Goal: Transaction & Acquisition: Purchase product/service

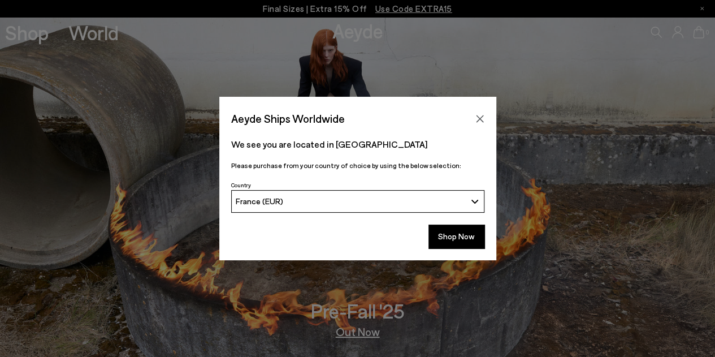
click at [446, 235] on button "Shop Now" at bounding box center [456, 236] width 56 height 24
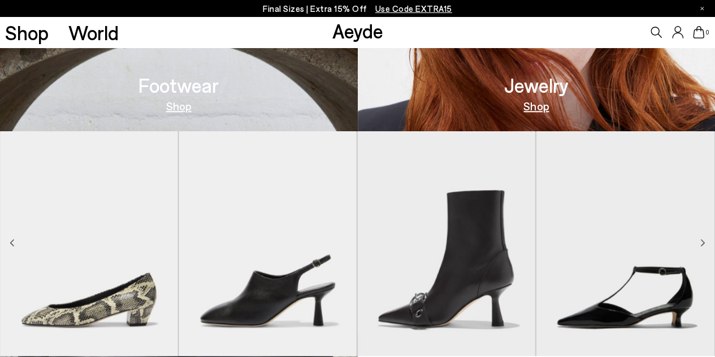
scroll to position [622, 0]
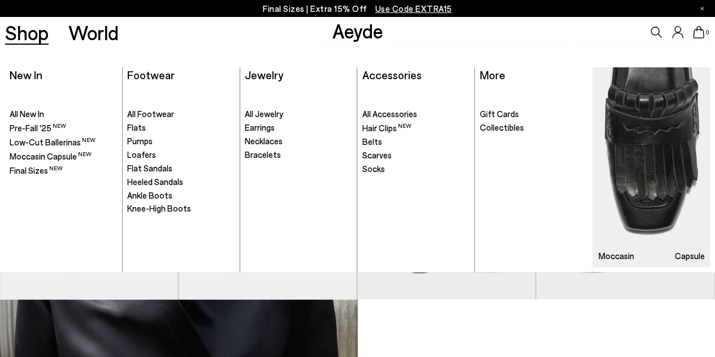
click at [162, 115] on span "All Footwear" at bounding box center [150, 114] width 47 height 10
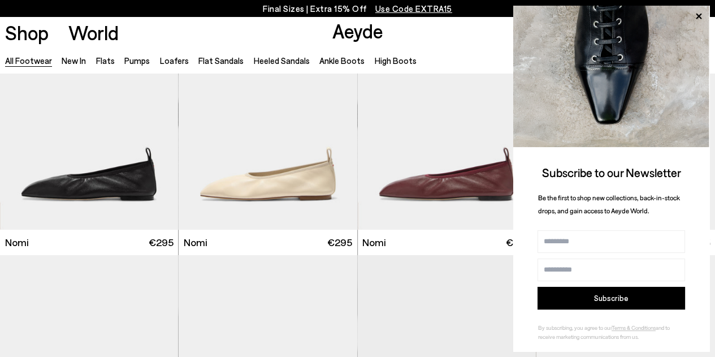
scroll to position [2317, 0]
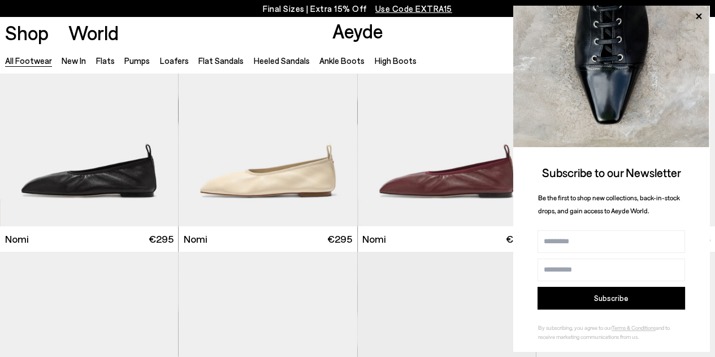
click at [698, 18] on icon at bounding box center [698, 16] width 15 height 15
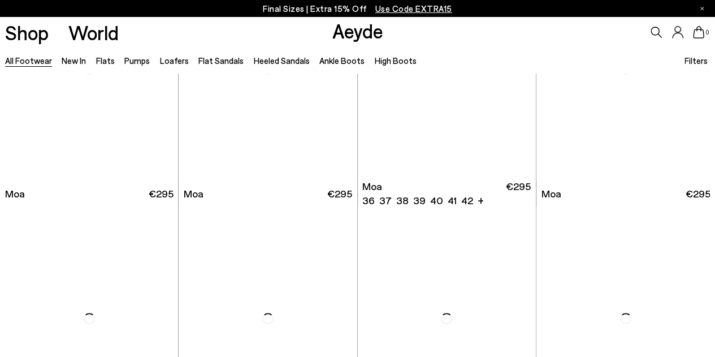
scroll to position [4465, 0]
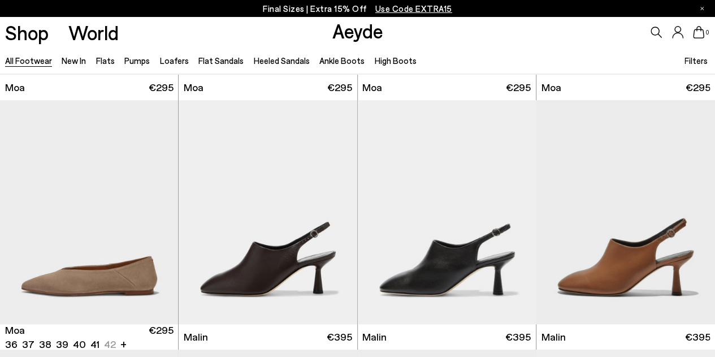
click at [11, 184] on img "1 / 6" at bounding box center [89, 212] width 179 height 224
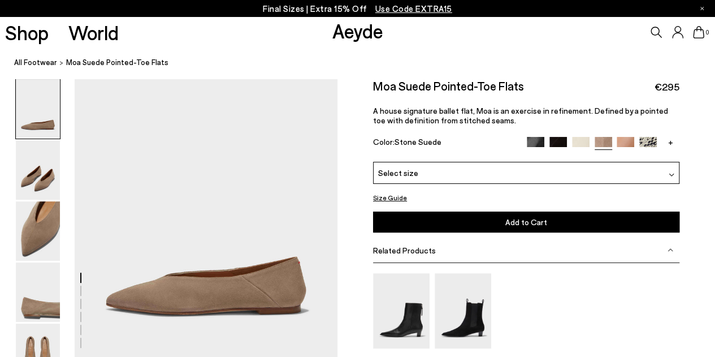
click at [28, 224] on img at bounding box center [38, 230] width 44 height 59
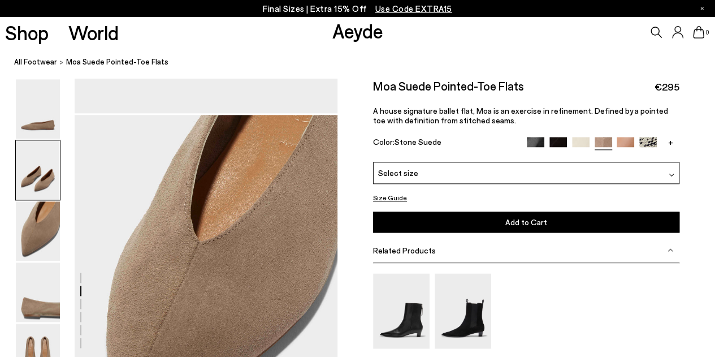
scroll to position [633, 0]
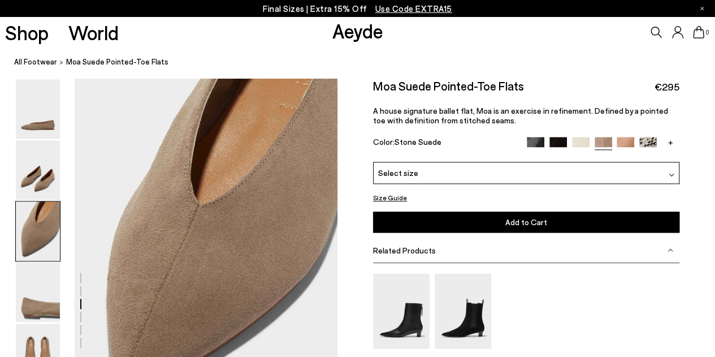
click at [32, 277] on img at bounding box center [38, 291] width 44 height 59
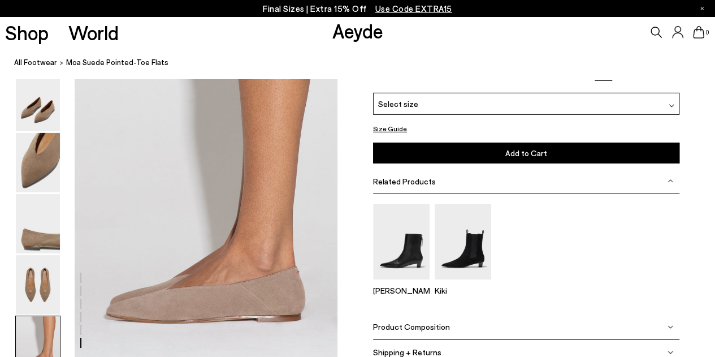
scroll to position [1550, 0]
